Goal: Task Accomplishment & Management: Use online tool/utility

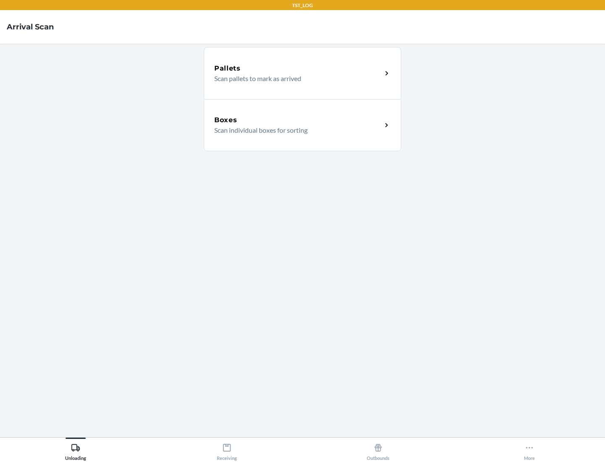
click at [298, 120] on div "Boxes" at bounding box center [298, 120] width 168 height 10
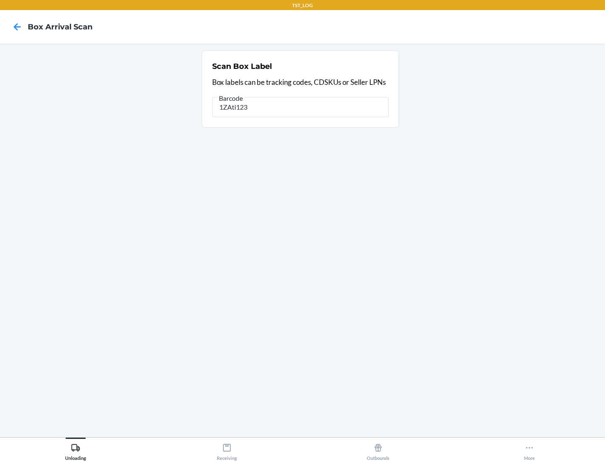
type input "1ZAti123"
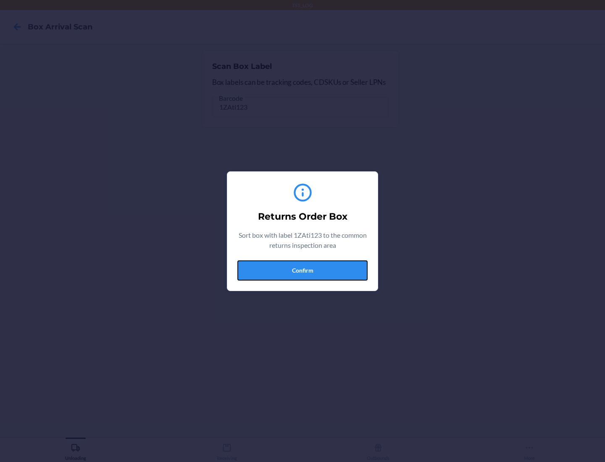
click at [303, 270] on button "Confirm" at bounding box center [302, 270] width 130 height 20
